Goal: Find specific page/section: Find specific page/section

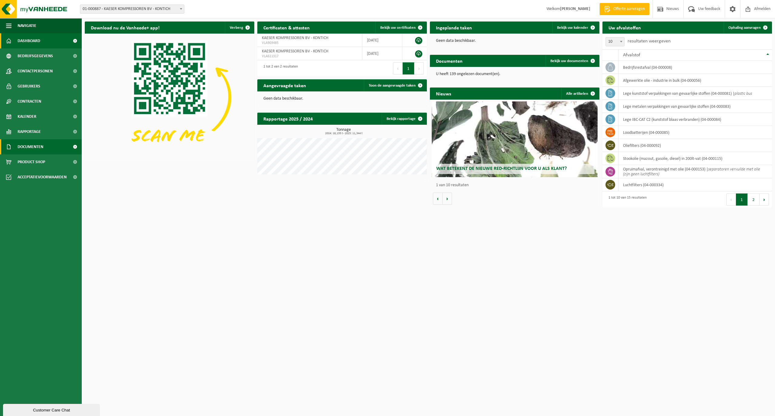
click at [30, 147] on span "Documenten" at bounding box center [31, 146] width 26 height 15
click at [31, 148] on span "Documenten" at bounding box center [31, 146] width 26 height 15
click at [29, 151] on span "Documenten" at bounding box center [31, 146] width 26 height 15
click at [76, 146] on span at bounding box center [75, 146] width 14 height 15
click at [43, 146] on span "Documenten" at bounding box center [31, 146] width 26 height 15
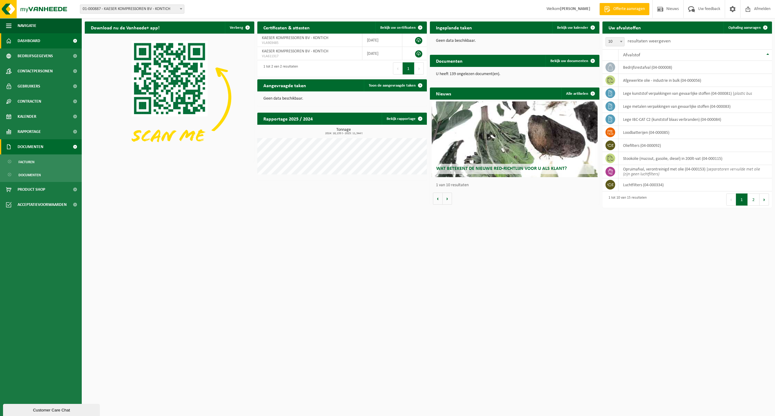
click at [36, 146] on span "Documenten" at bounding box center [31, 146] width 26 height 15
click at [25, 145] on span "Documenten" at bounding box center [31, 146] width 26 height 15
click at [29, 160] on span "Facturen" at bounding box center [26, 162] width 16 height 12
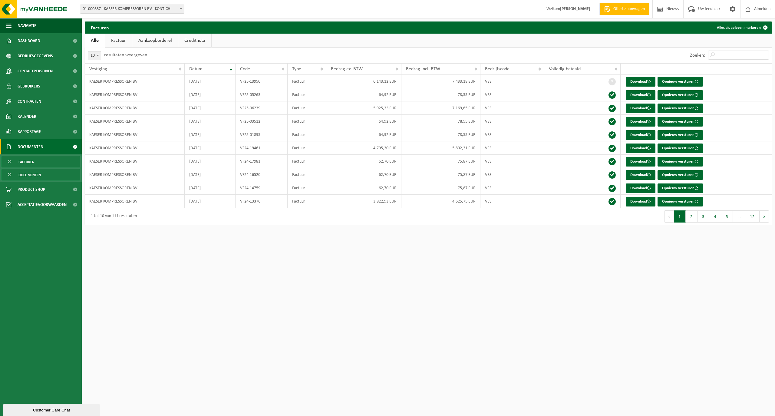
click at [25, 173] on span "Documenten" at bounding box center [29, 175] width 22 height 12
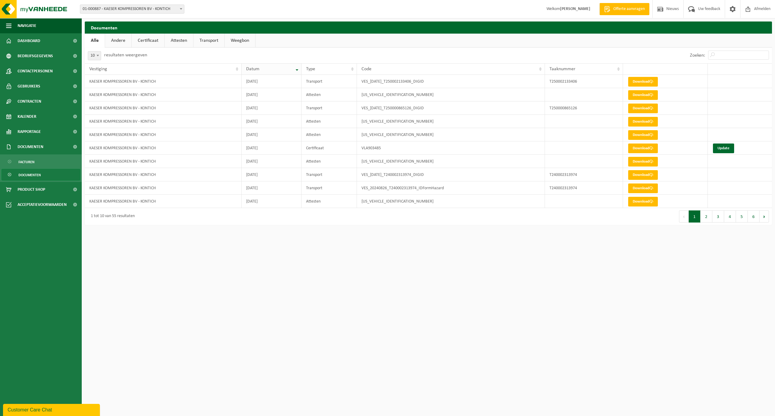
click at [296, 71] on th "Datum" at bounding box center [272, 69] width 60 height 12
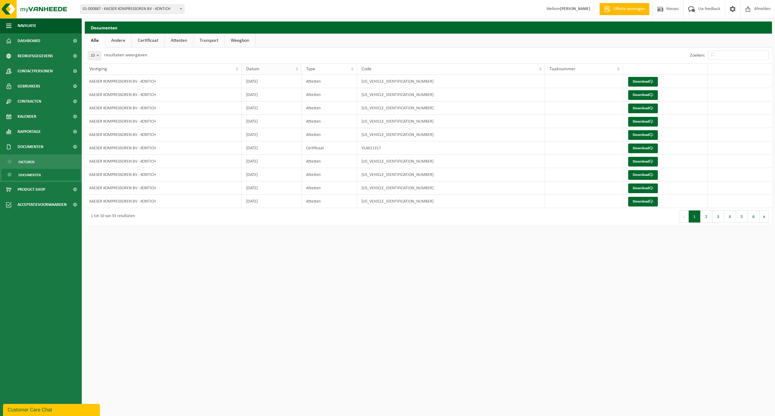
click at [296, 70] on th "Datum" at bounding box center [272, 69] width 60 height 12
